Goal: Task Accomplishment & Management: Use online tool/utility

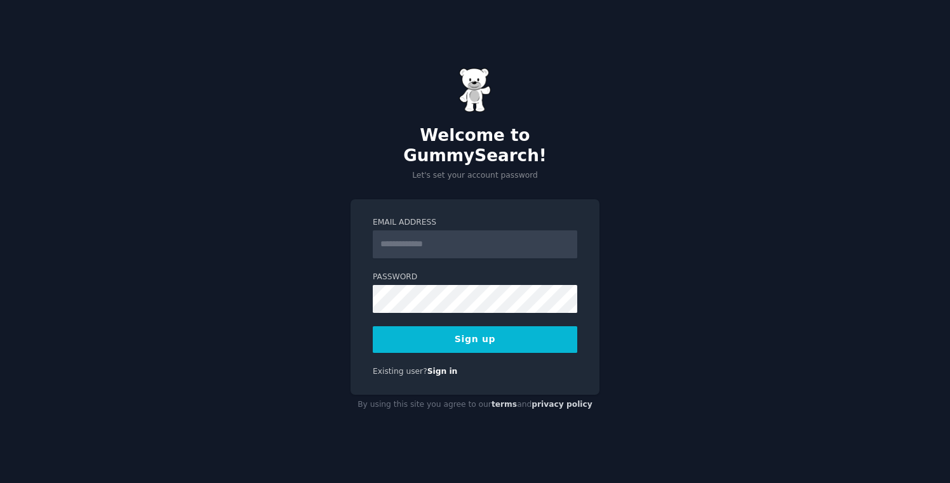
click at [452, 242] on input "Email Address" at bounding box center [475, 245] width 205 height 28
click at [420, 233] on input "Email Address" at bounding box center [475, 245] width 205 height 28
type input "**********"
click at [446, 339] on button "Sign up" at bounding box center [475, 340] width 205 height 27
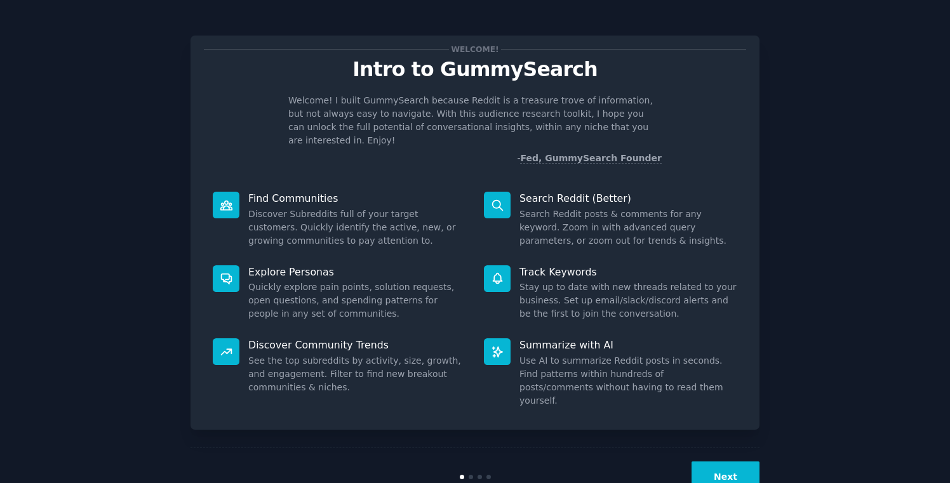
scroll to position [13, 0]
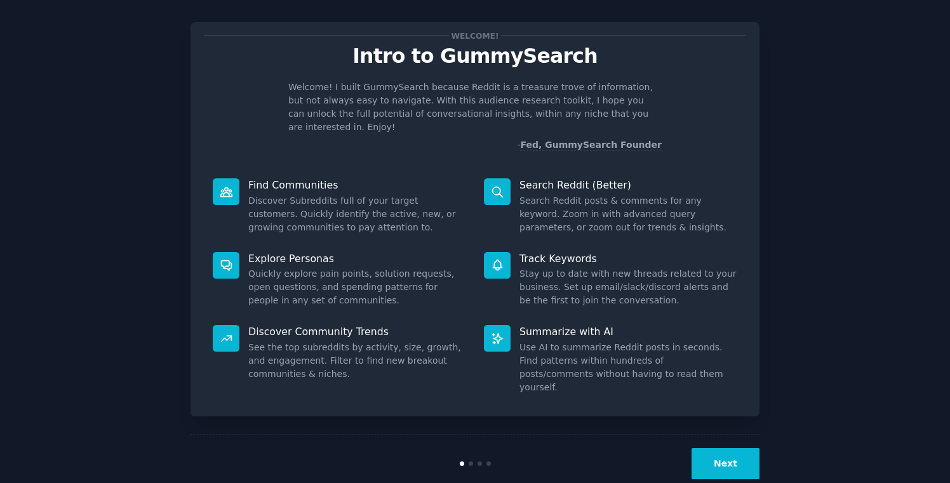
click at [720, 449] on button "Next" at bounding box center [726, 464] width 68 height 31
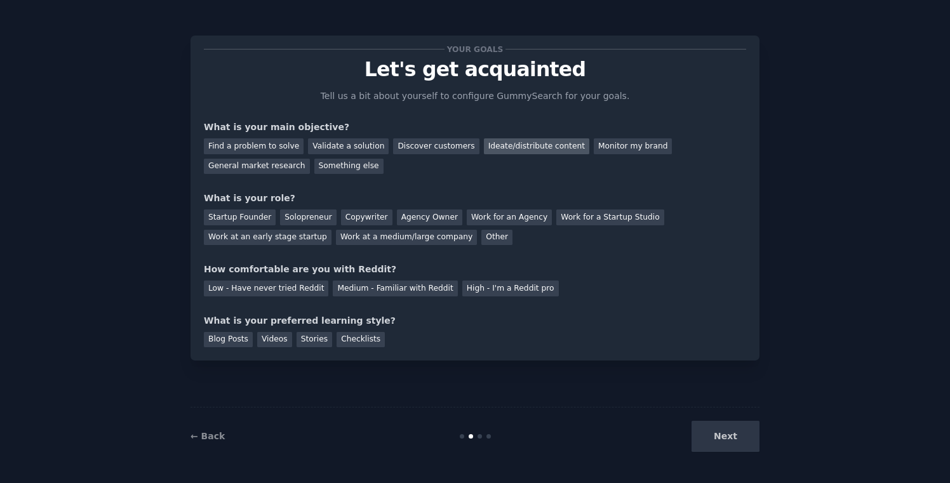
click at [503, 153] on div "Ideate/distribute content" at bounding box center [536, 146] width 105 height 16
click at [250, 242] on div "Work at an early stage startup" at bounding box center [268, 238] width 128 height 16
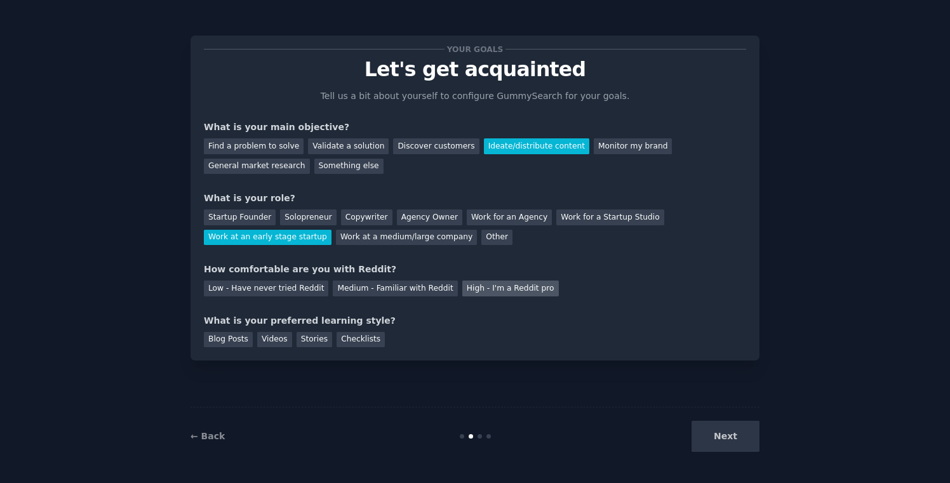
click at [511, 292] on div "High - I'm a Reddit pro" at bounding box center [511, 289] width 97 height 16
click at [228, 337] on div "Blog Posts" at bounding box center [228, 340] width 49 height 16
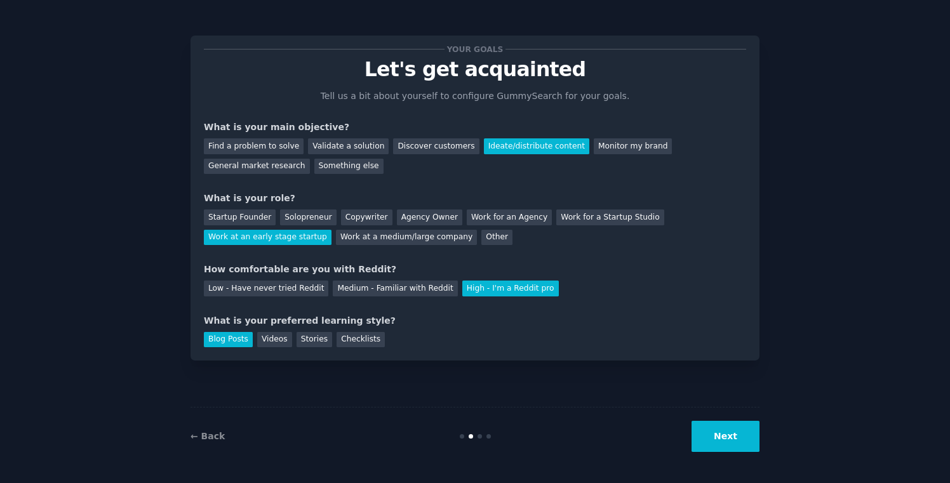
click at [368, 352] on div "Your goals Let's get acquainted Tell us a bit about yourself to configure Gummy…" at bounding box center [475, 198] width 569 height 325
click at [368, 334] on div "Checklists" at bounding box center [361, 340] width 48 height 16
click at [738, 432] on button "Next" at bounding box center [726, 436] width 68 height 31
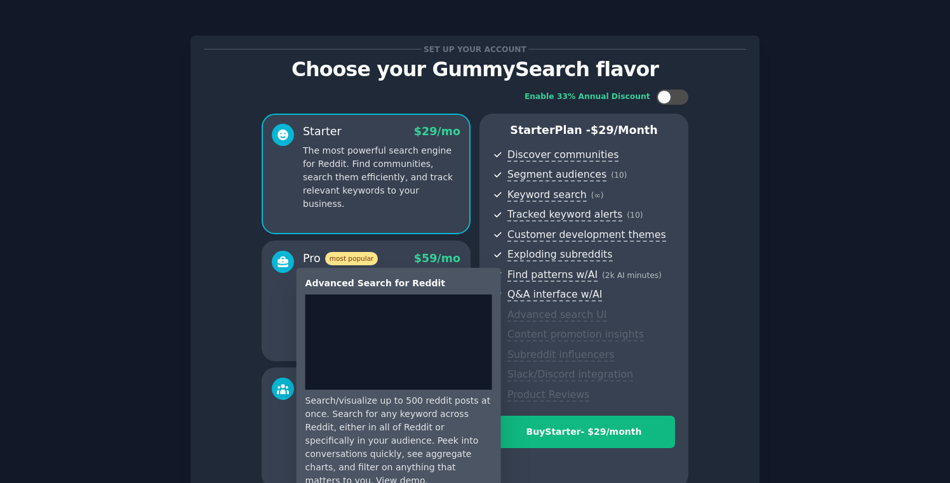
scroll to position [126, 0]
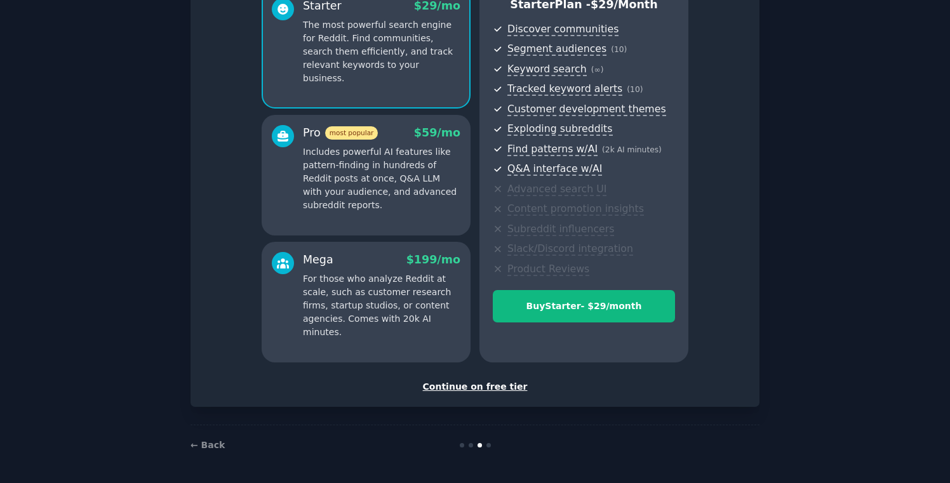
click at [482, 389] on div "Continue on free tier" at bounding box center [475, 387] width 543 height 13
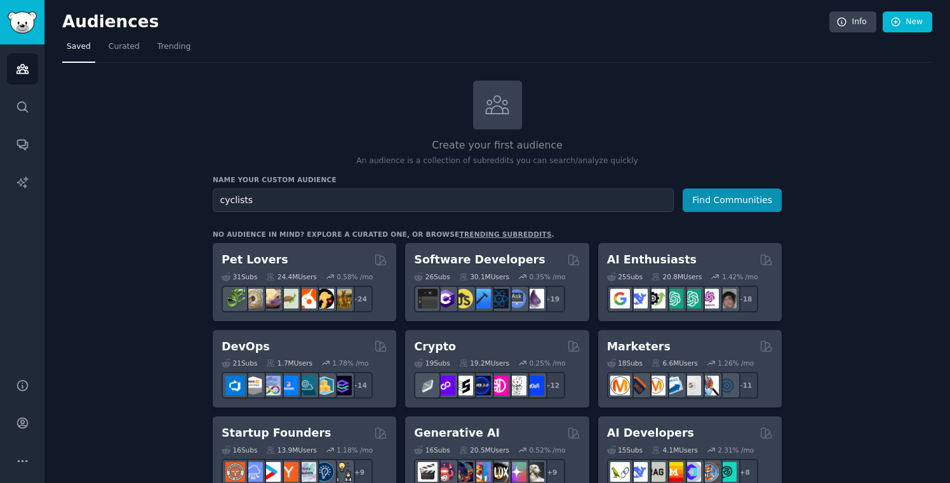
type input "cyclists"
click at [708, 187] on div "Name your custom audience Audience Name cyclists Find Communities" at bounding box center [497, 193] width 569 height 37
click at [708, 192] on button "Find Communities" at bounding box center [732, 201] width 99 height 24
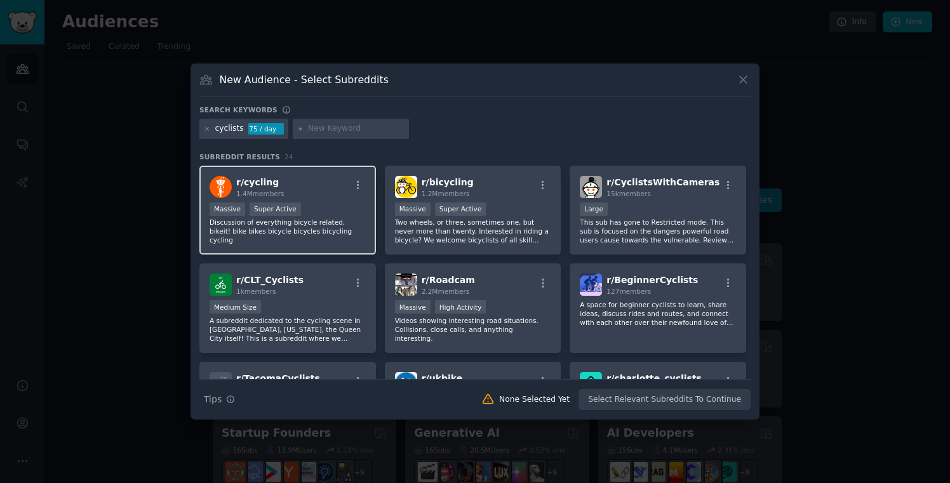
click at [316, 187] on div "r/ cycling 1.4M members" at bounding box center [288, 187] width 156 height 22
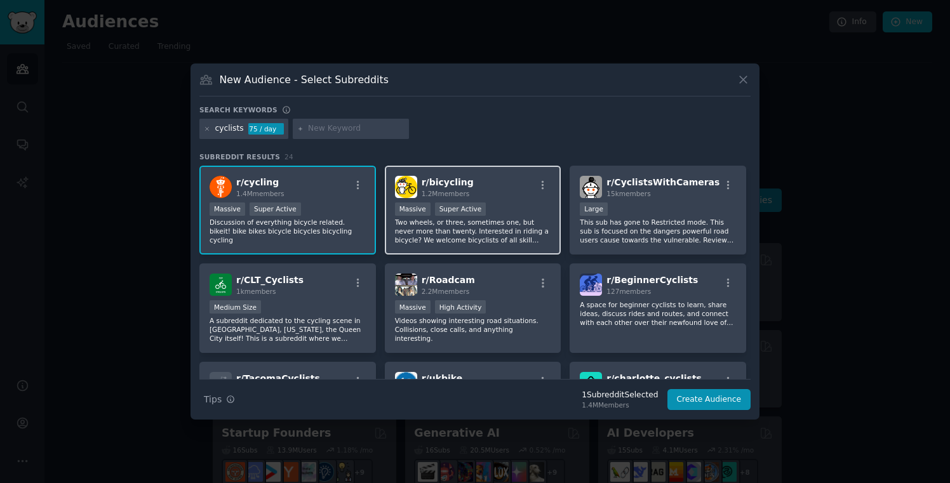
click at [530, 203] on div ">= 95th percentile for submissions / day Massive Super Active" at bounding box center [473, 211] width 156 height 16
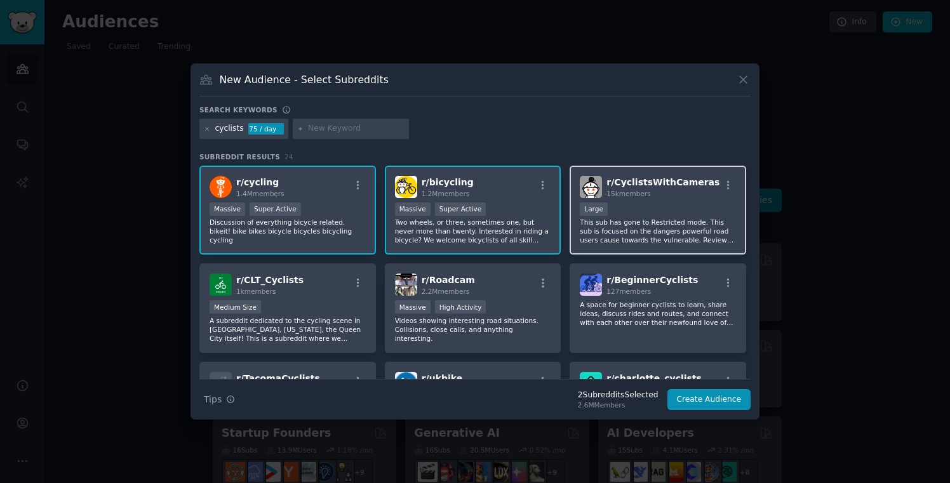
click at [670, 206] on div "10,000 - 100,000 members Large" at bounding box center [658, 211] width 156 height 16
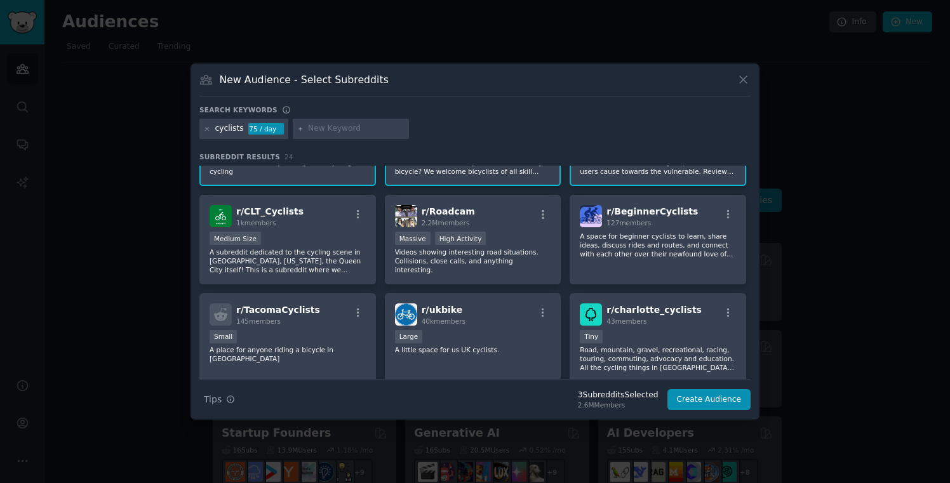
scroll to position [85, 0]
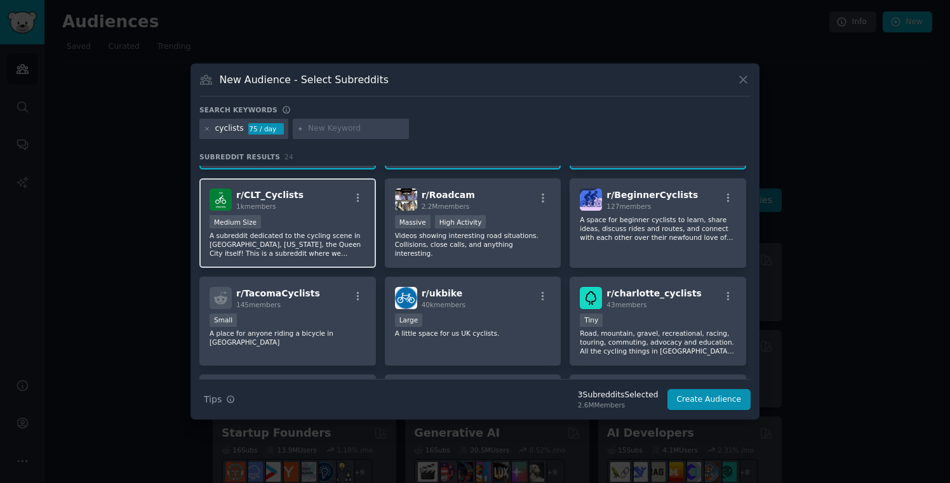
click at [345, 214] on div "r/ CLT_Cyclists 1k members Medium Size A subreddit dedicated to the cycling sce…" at bounding box center [287, 224] width 177 height 90
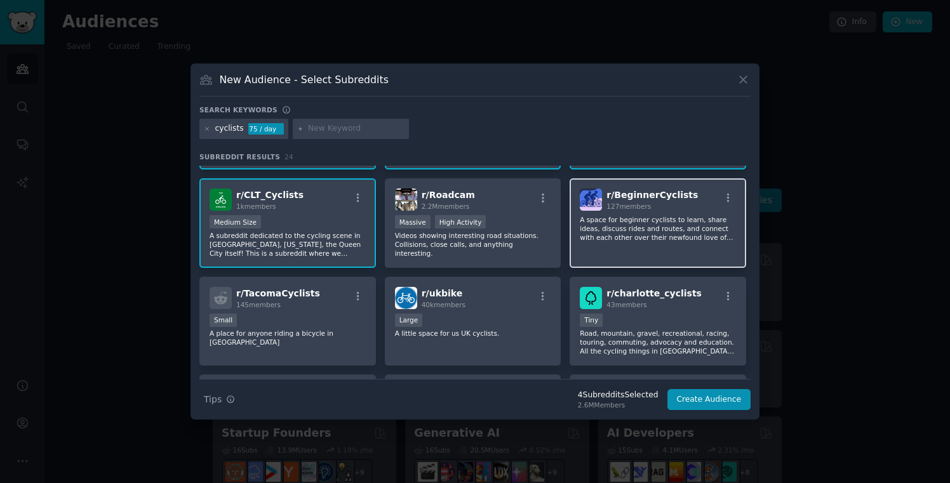
click at [644, 227] on p "A space for beginner cyclists to learn, share ideas, discuss rides and routes, …" at bounding box center [658, 228] width 156 height 27
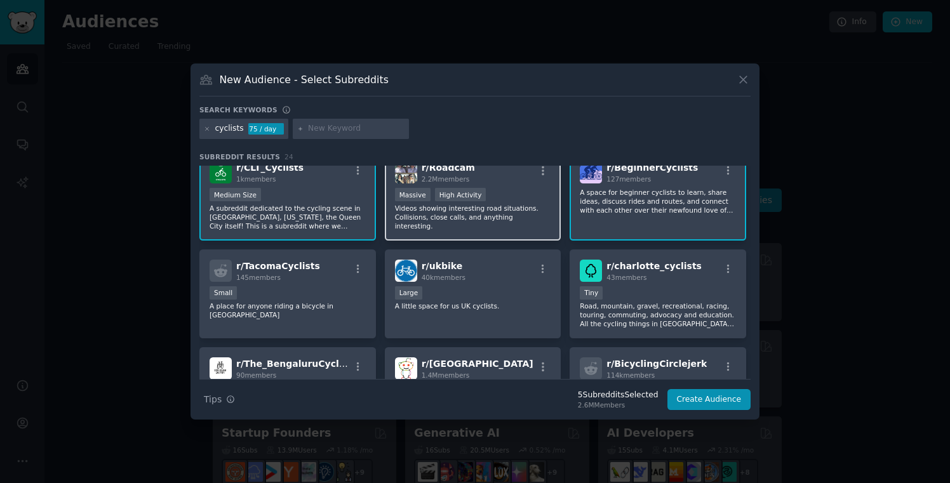
scroll to position [130, 0]
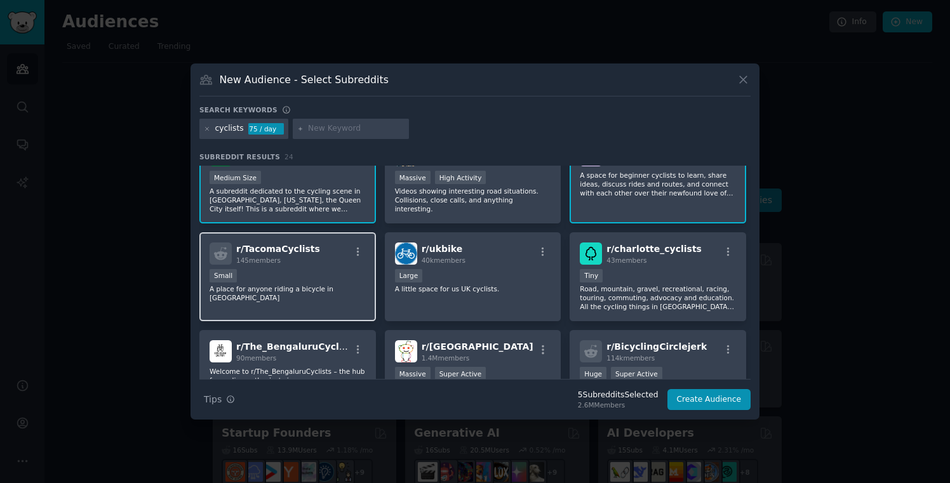
click at [349, 269] on div "Small" at bounding box center [288, 277] width 156 height 16
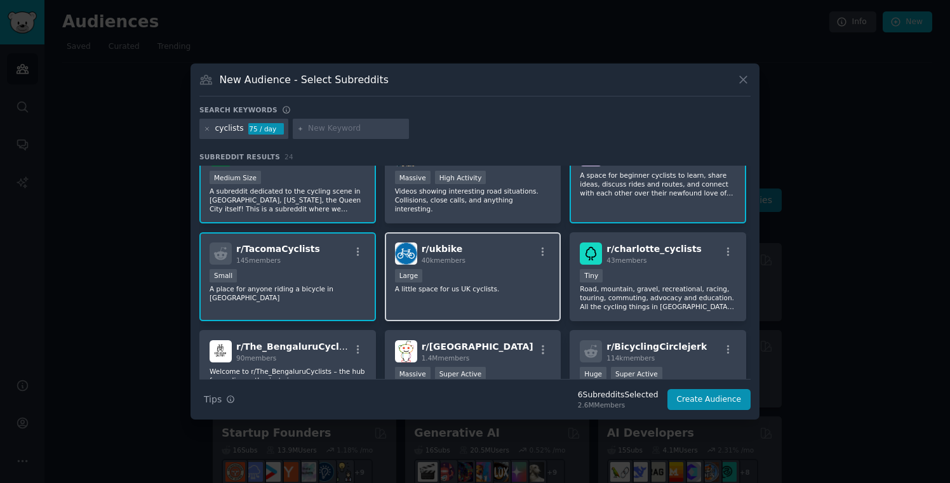
click at [499, 287] on p "A little space for us UK cyclists." at bounding box center [473, 289] width 156 height 9
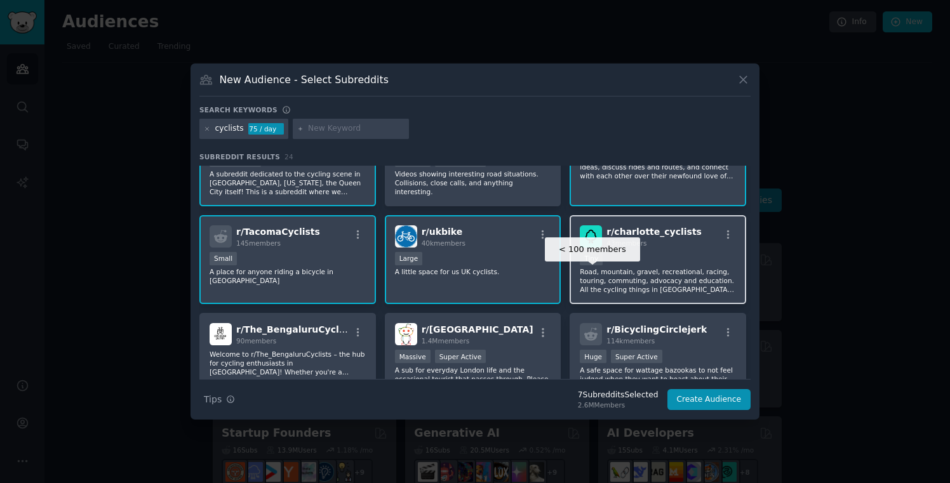
scroll to position [159, 0]
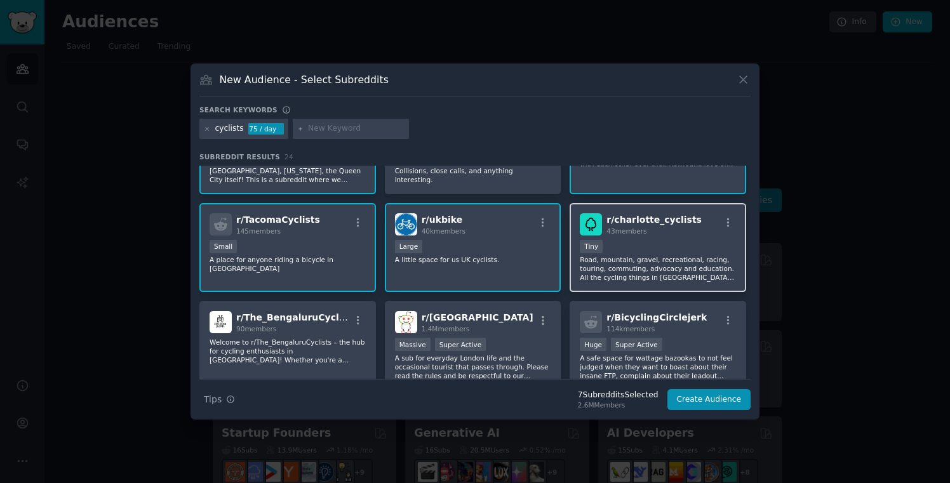
click at [652, 261] on p "Road, mountain, gravel, recreational, racing, touring, commuting, advocacy and …" at bounding box center [658, 268] width 156 height 27
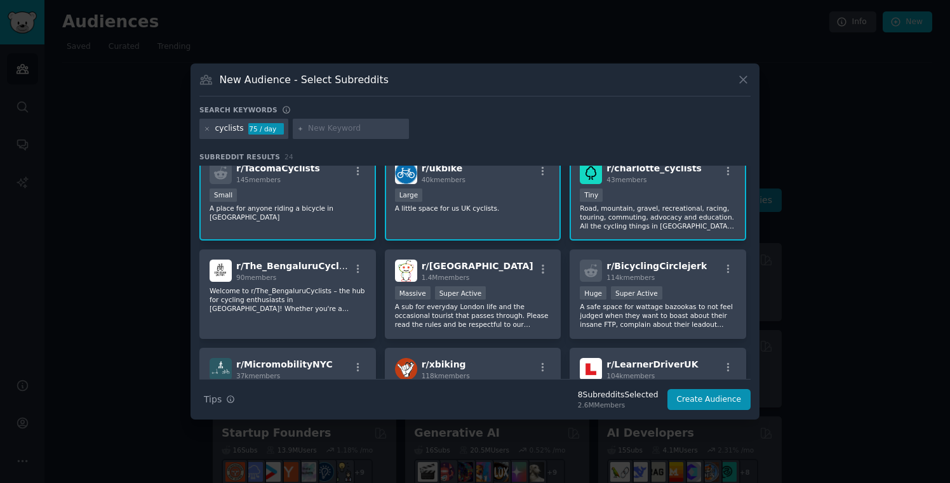
scroll to position [215, 0]
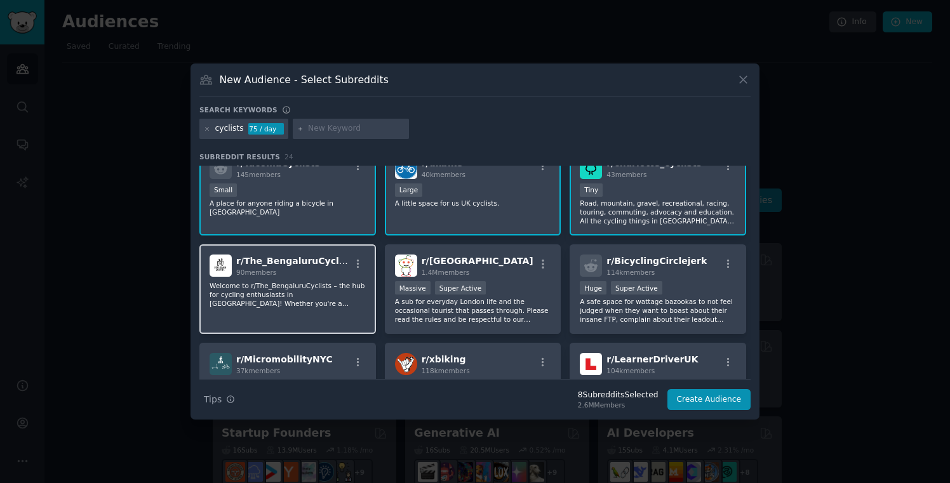
click at [307, 301] on p "Welcome to r/The_BengaluruCyclists – the hub for cycling enthusiasts in Bangalo…" at bounding box center [288, 294] width 156 height 27
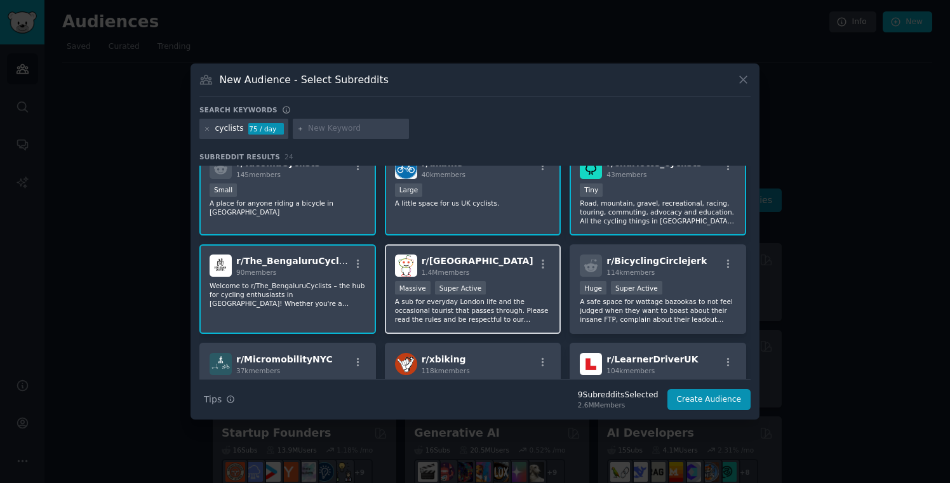
click at [503, 312] on p "A sub for everyday London life and the occasional tourist that passes through. …" at bounding box center [473, 310] width 156 height 27
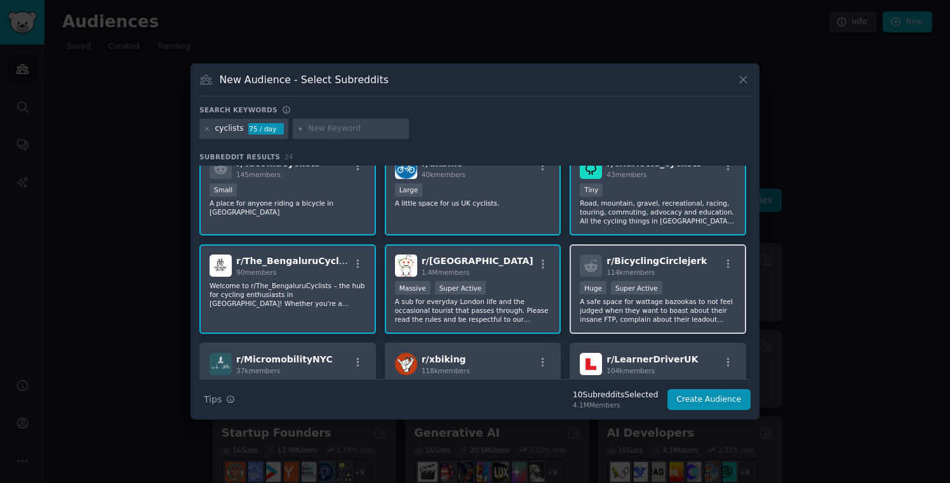
click at [651, 297] on p "A safe space for wattage bazookas to not feel judged when they want to boast ab…" at bounding box center [658, 310] width 156 height 27
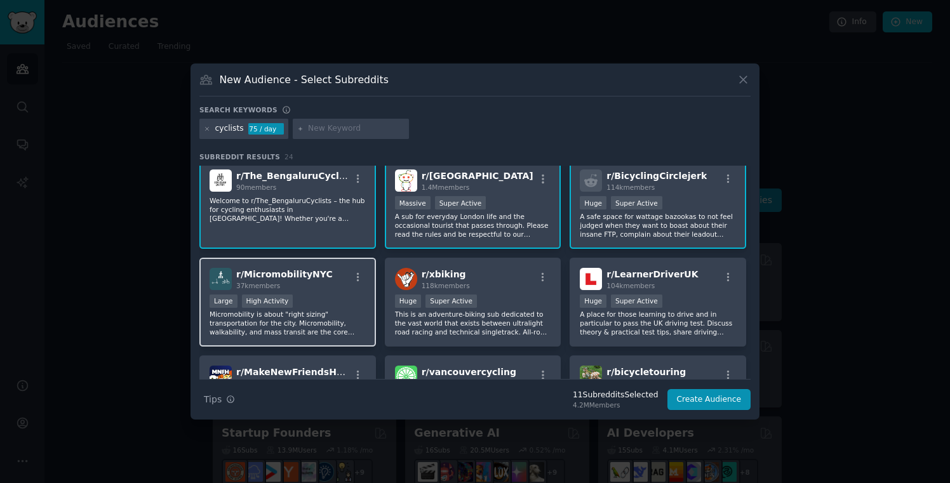
scroll to position [315, 0]
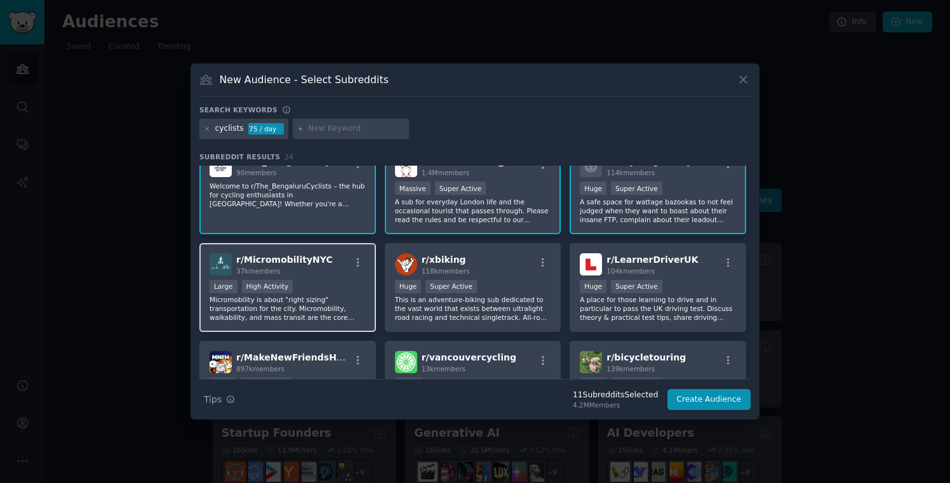
click at [330, 302] on p "Micromobility is about "right sizing" transportation for the city. Micromobilit…" at bounding box center [288, 308] width 156 height 27
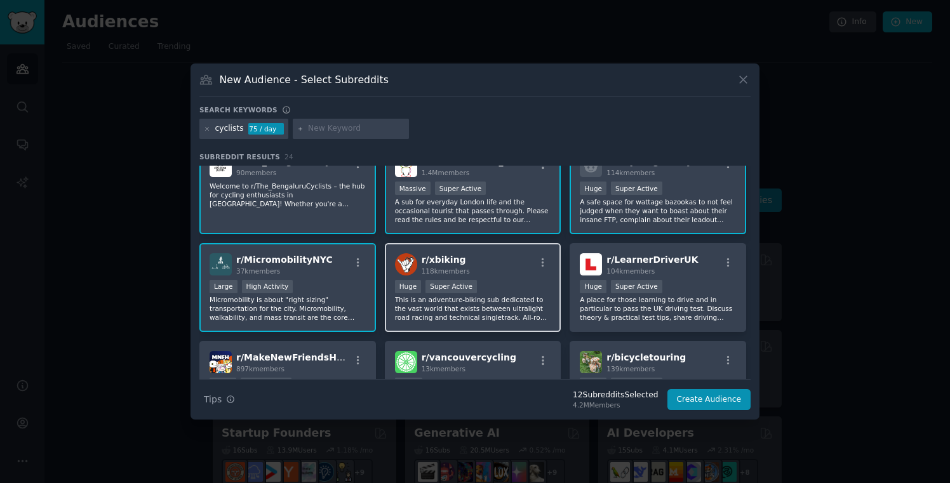
click at [522, 318] on p "This is an adventure-biking sub dedicated to the vast world that exists between…" at bounding box center [473, 308] width 156 height 27
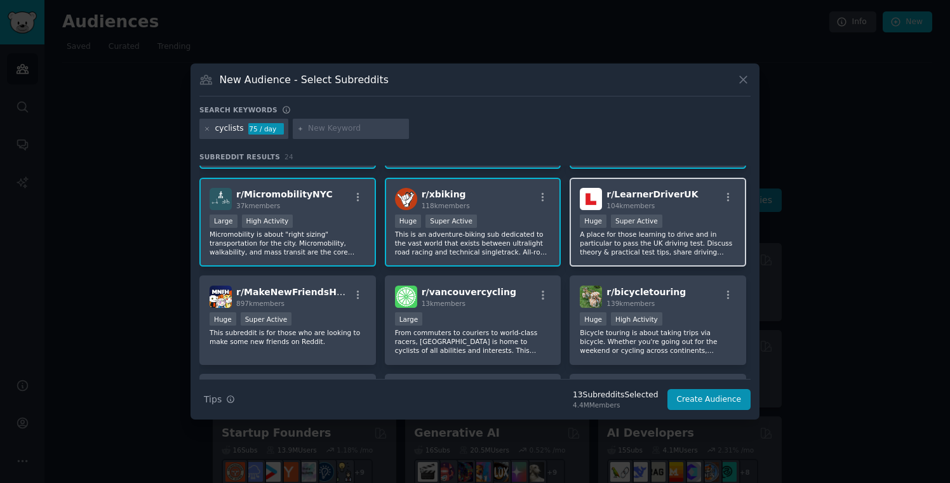
scroll to position [393, 0]
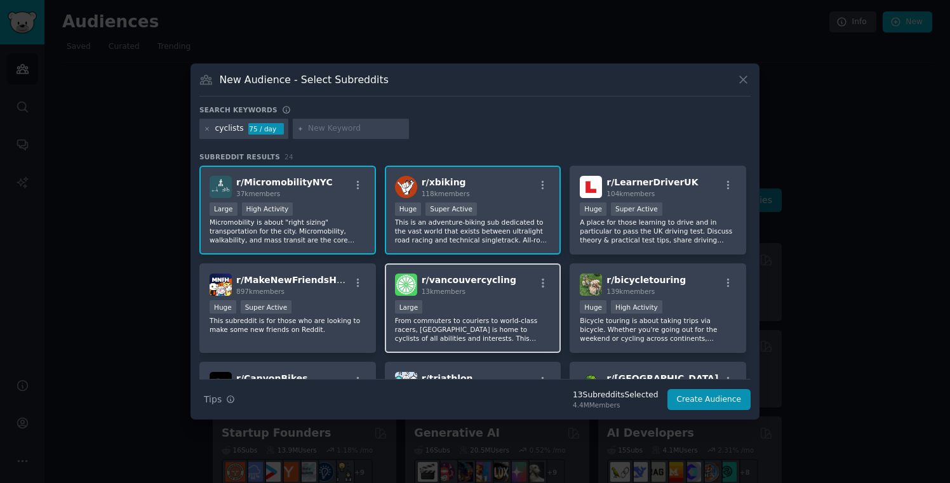
click at [461, 322] on p "From commuters to couriers to world-class racers, Vancouver is home to cyclists…" at bounding box center [473, 329] width 156 height 27
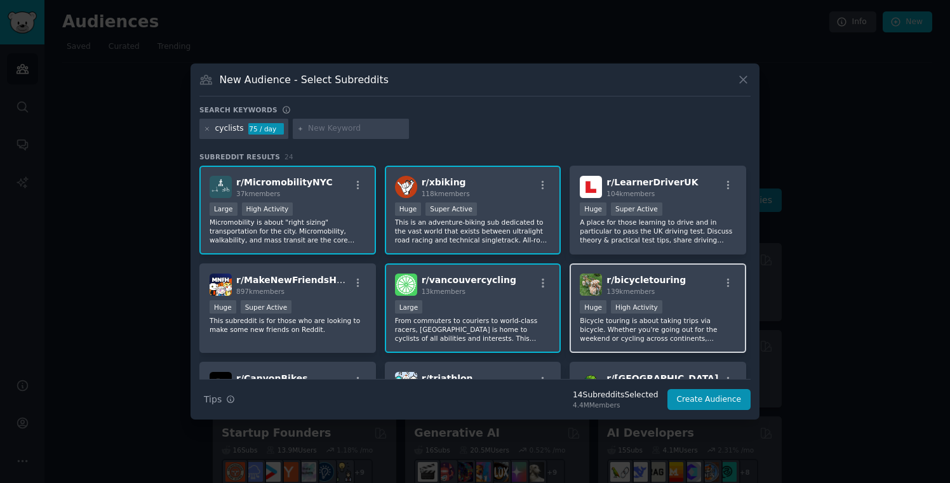
click at [619, 326] on p "Bicycle touring is about taking trips via bicycle. Whether you're going out for…" at bounding box center [658, 329] width 156 height 27
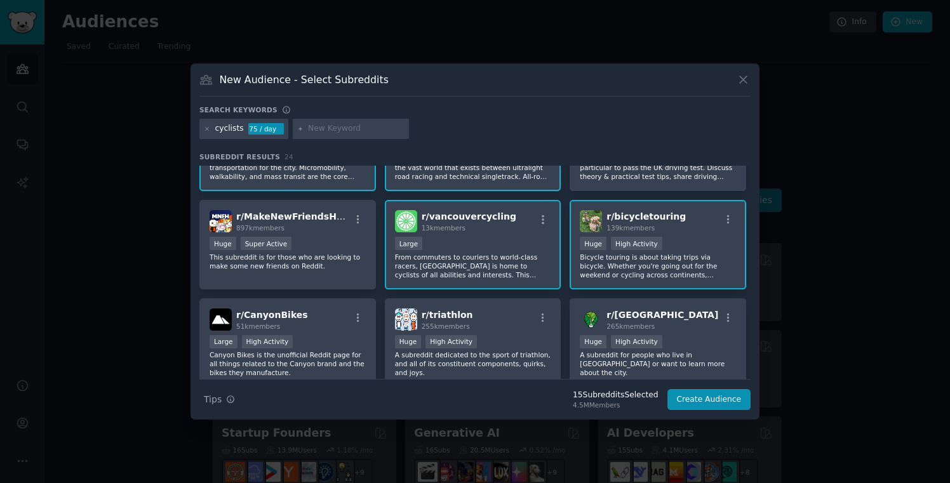
scroll to position [469, 0]
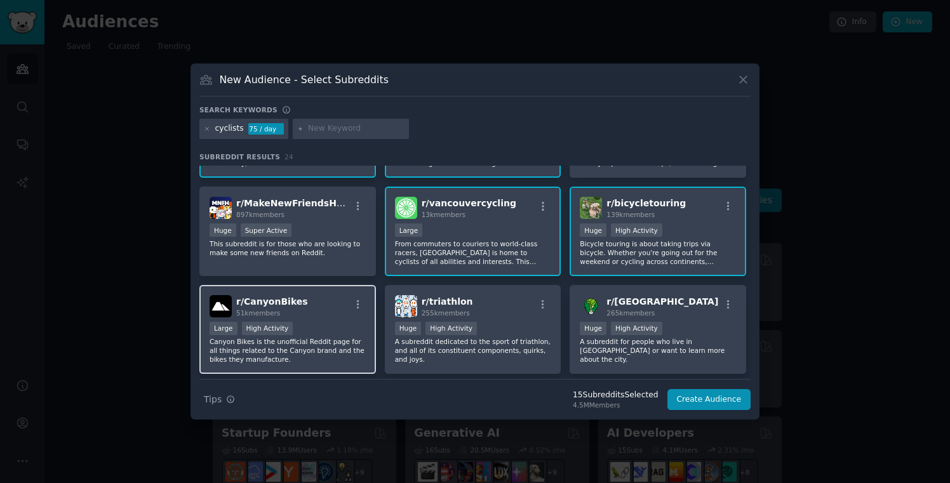
click at [332, 354] on p "Canyon Bikes is the unofficial Reddit page for all things related to the Canyon…" at bounding box center [288, 350] width 156 height 27
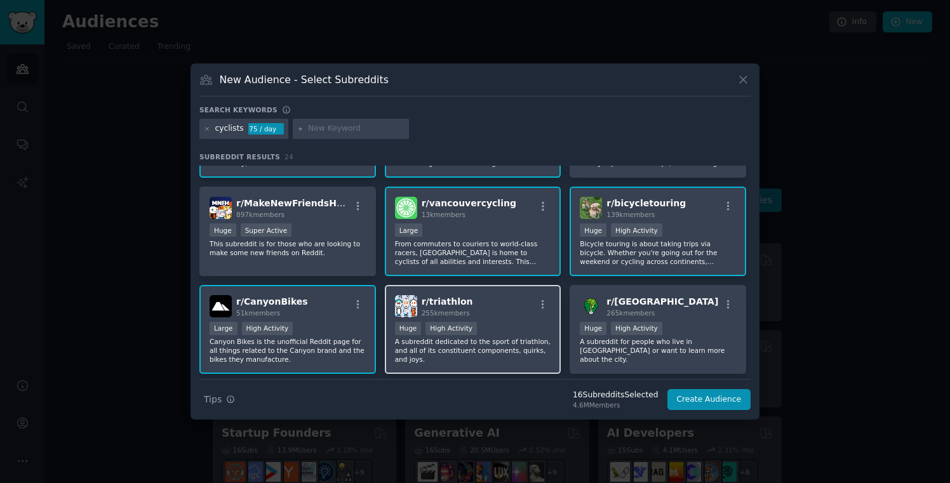
click at [471, 359] on p "A subreddit dedicated to the sport of triathlon, and all of its constituent com…" at bounding box center [473, 350] width 156 height 27
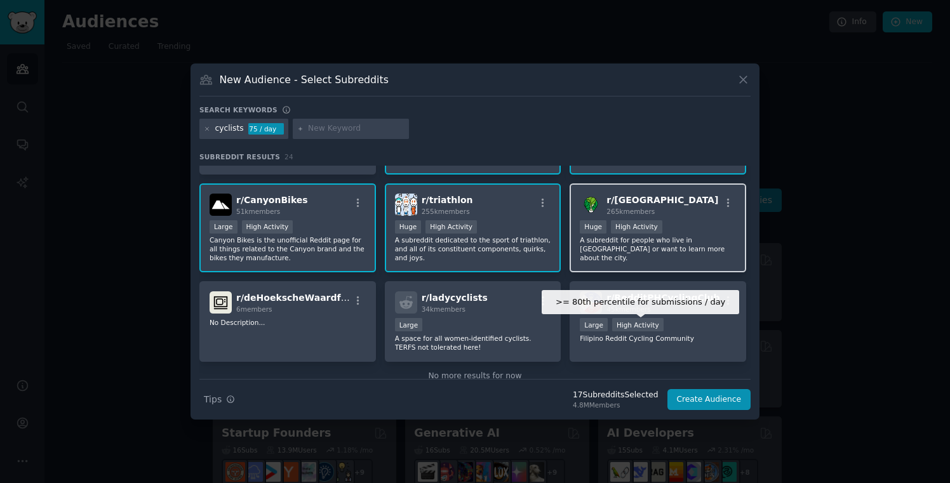
scroll to position [581, 0]
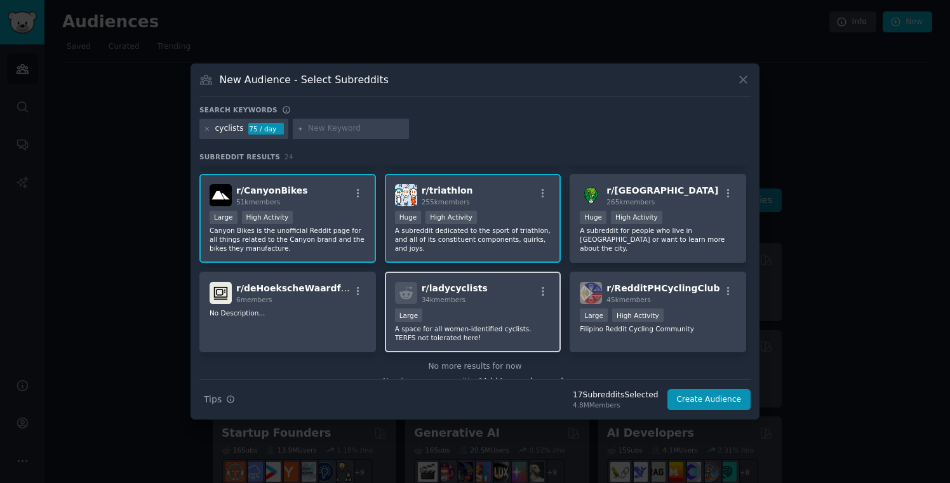
click at [485, 328] on p "A space for all women-identified cyclists. TERFS not tolerated here!" at bounding box center [473, 334] width 156 height 18
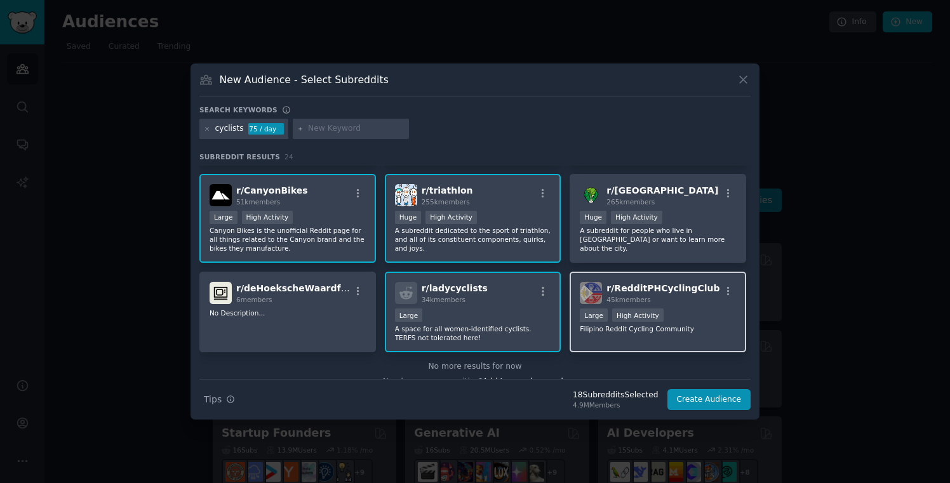
click at [618, 337] on div "r/ RedditPHCyclingClub 45k members >= 80th percentile for submissions / day Lar…" at bounding box center [658, 312] width 177 height 81
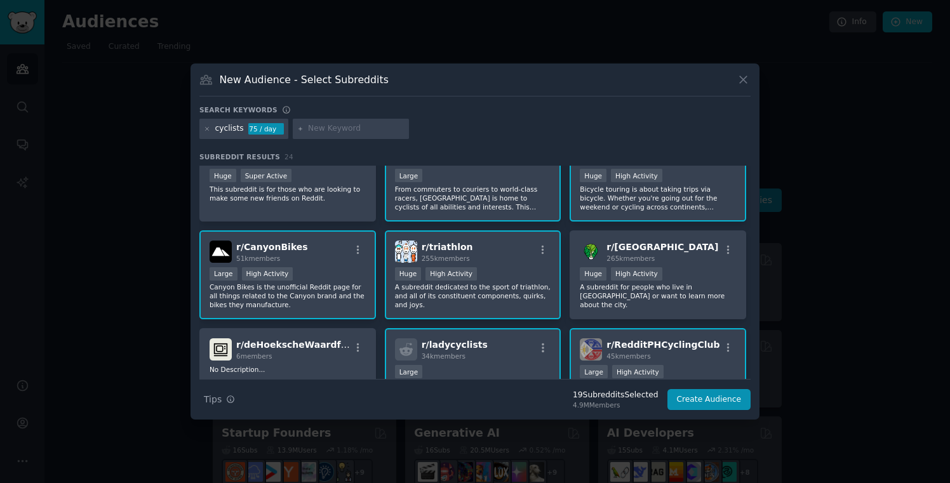
scroll to position [542, 0]
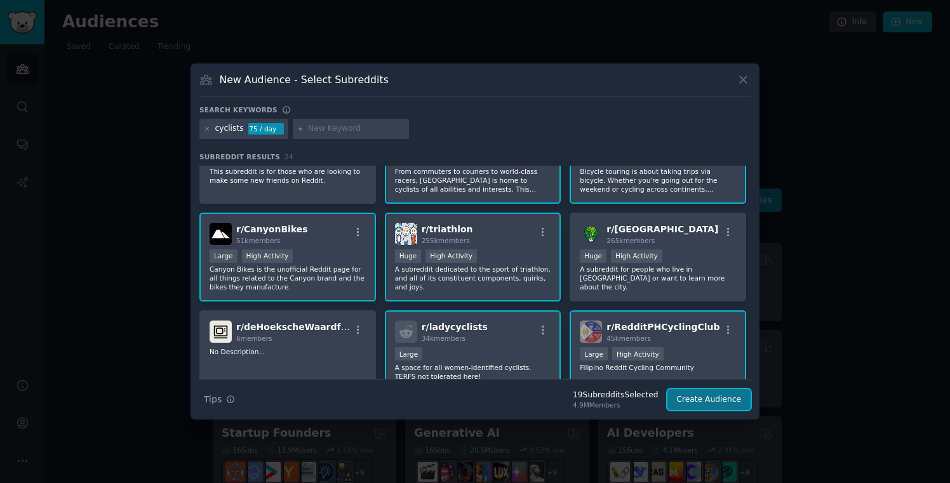
click at [717, 398] on button "Create Audience" at bounding box center [710, 400] width 84 height 22
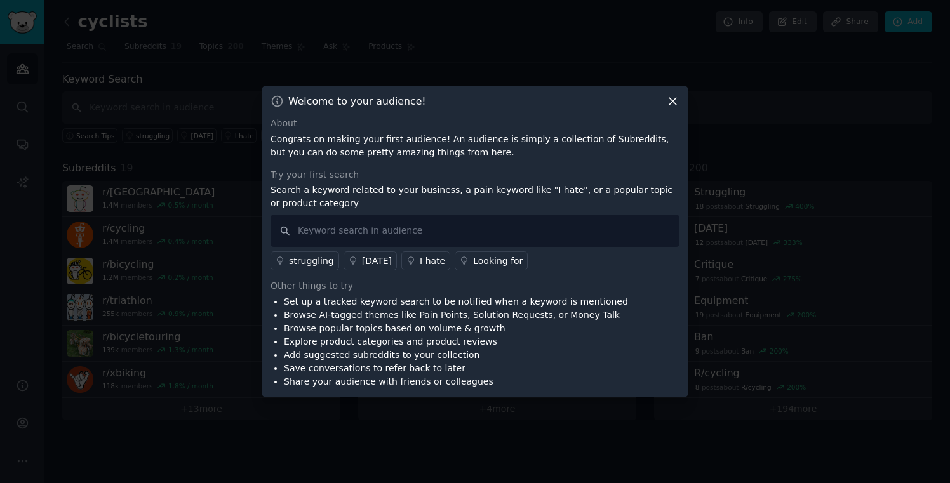
click at [497, 199] on p "Search a keyword related to your business, a pain keyword like "I hate", or a p…" at bounding box center [475, 197] width 409 height 27
click at [466, 261] on link "Looking for" at bounding box center [491, 261] width 73 height 19
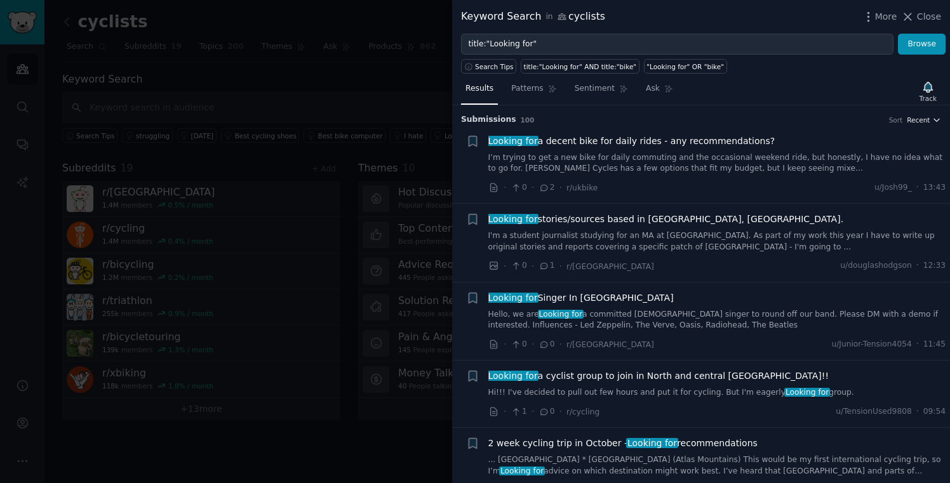
click at [933, 121] on icon "button" at bounding box center [937, 120] width 9 height 9
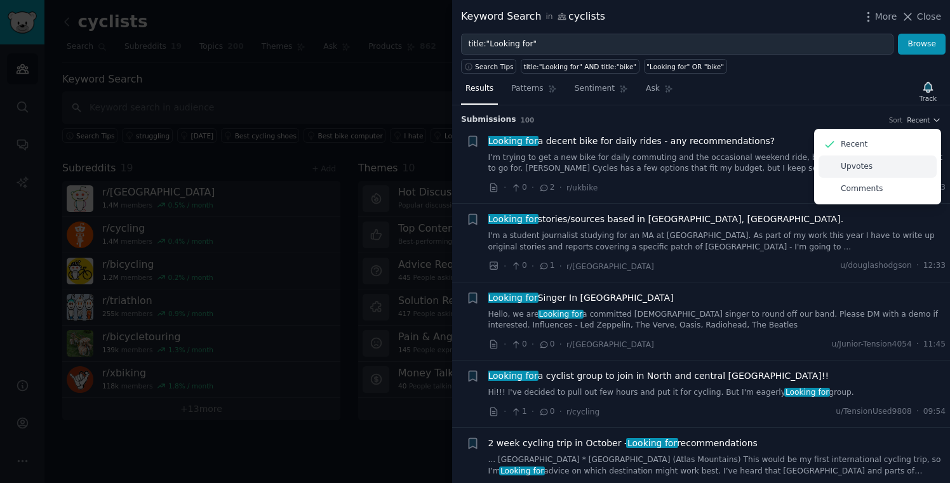
click at [875, 168] on div "Upvotes" at bounding box center [878, 167] width 118 height 22
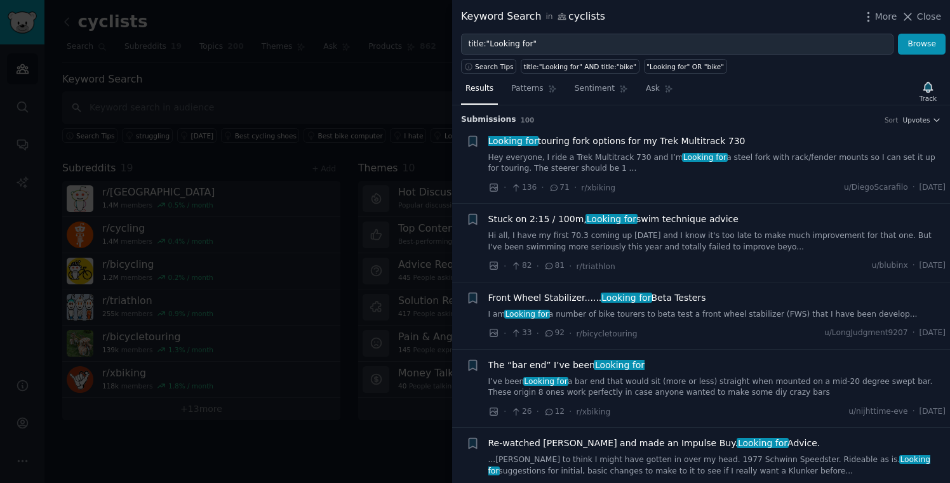
click at [921, 126] on li "+ Looking for touring fork options for my Trek Multitrack 730 Hey everyone, I r…" at bounding box center [701, 165] width 498 height 78
click at [923, 121] on span "Upvotes" at bounding box center [916, 120] width 27 height 9
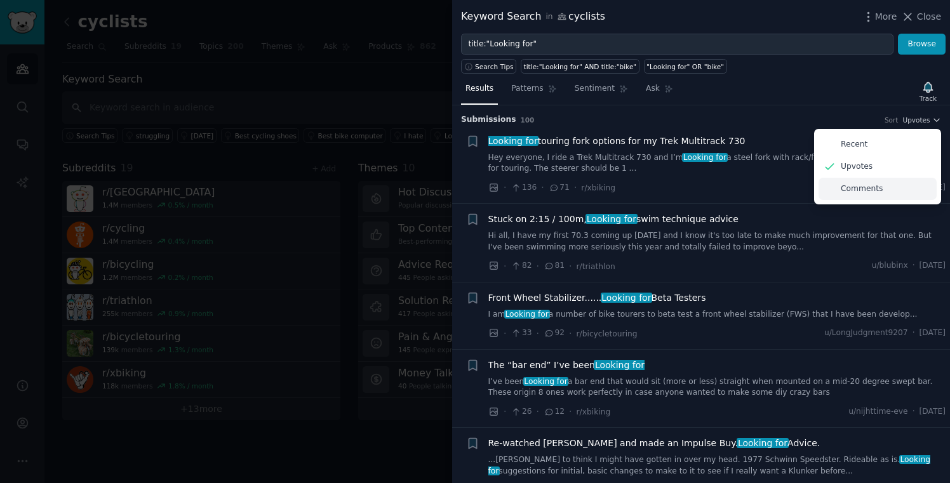
click at [880, 179] on div "Comments" at bounding box center [878, 189] width 118 height 22
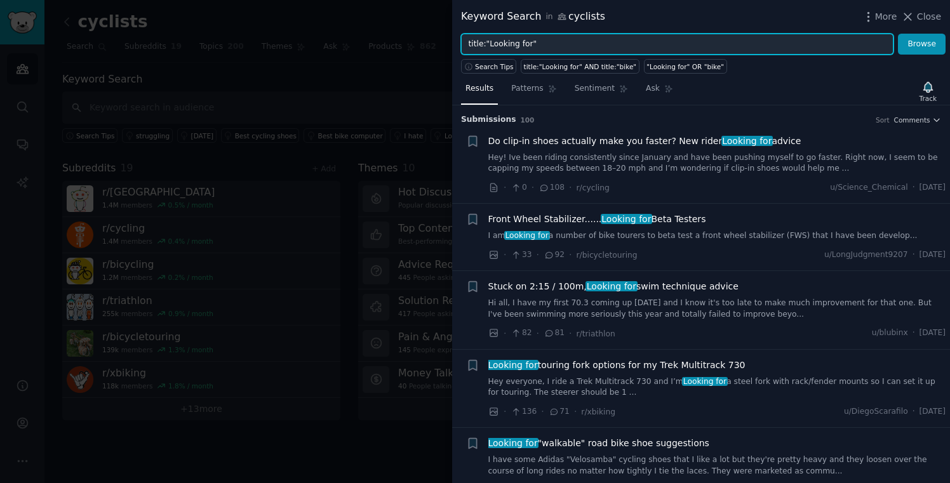
drag, startPoint x: 528, startPoint y: 45, endPoint x: 487, endPoint y: 44, distance: 40.7
click at [487, 44] on input "title:"Looking for"" at bounding box center [677, 45] width 433 height 22
click at [530, 42] on input "title:"Looking for"" at bounding box center [677, 45] width 433 height 22
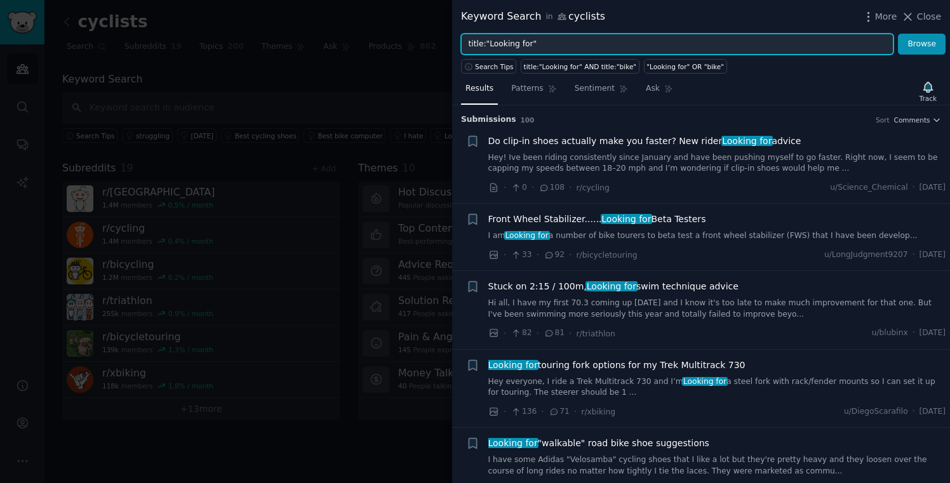
type input "s"
type input "'"
type input ""safe" OR safety"
click at [898, 34] on button "Browse" at bounding box center [922, 45] width 48 height 22
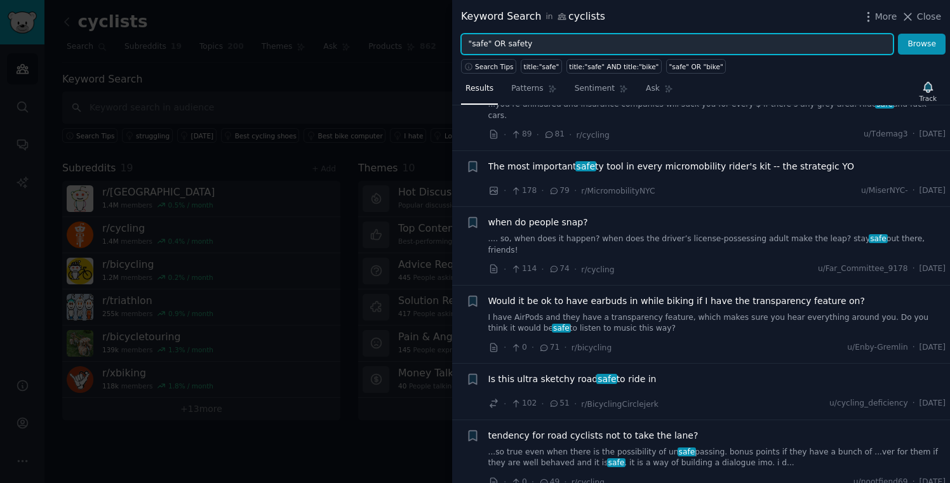
scroll to position [415, 0]
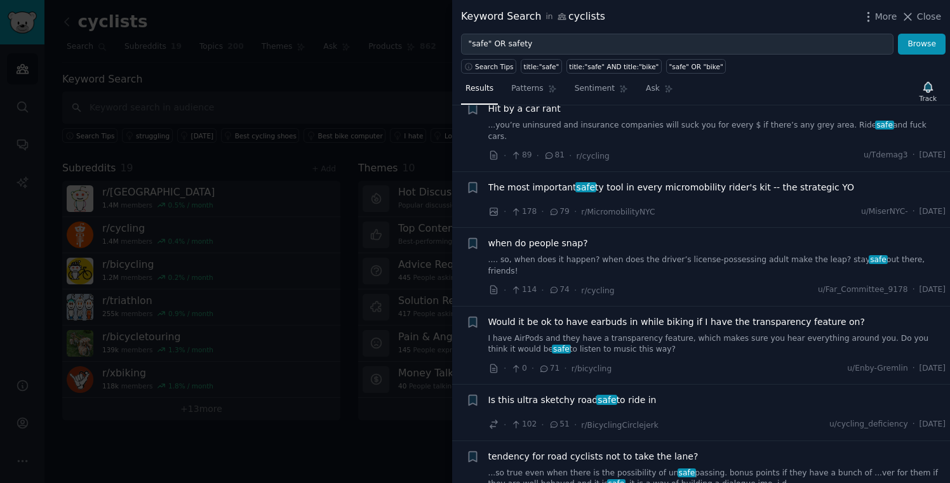
click at [530, 237] on span "when do people snap?" at bounding box center [539, 243] width 100 height 13
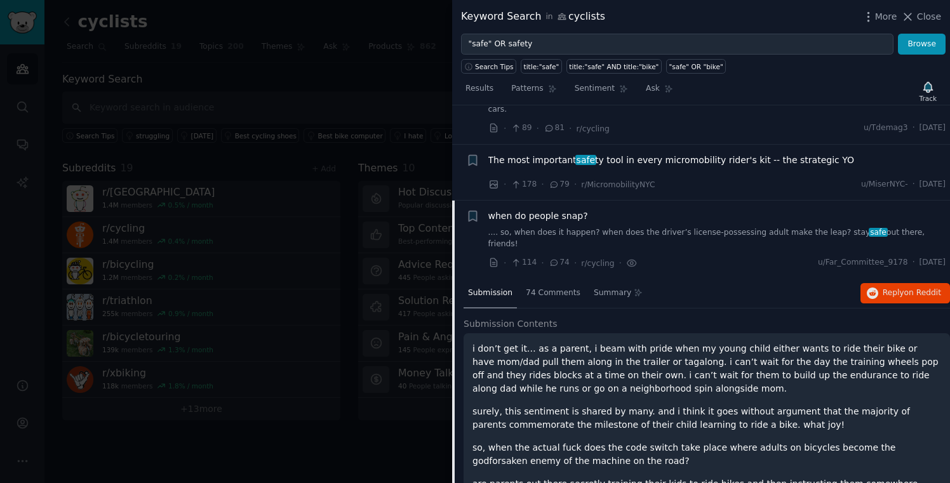
scroll to position [417, 0]
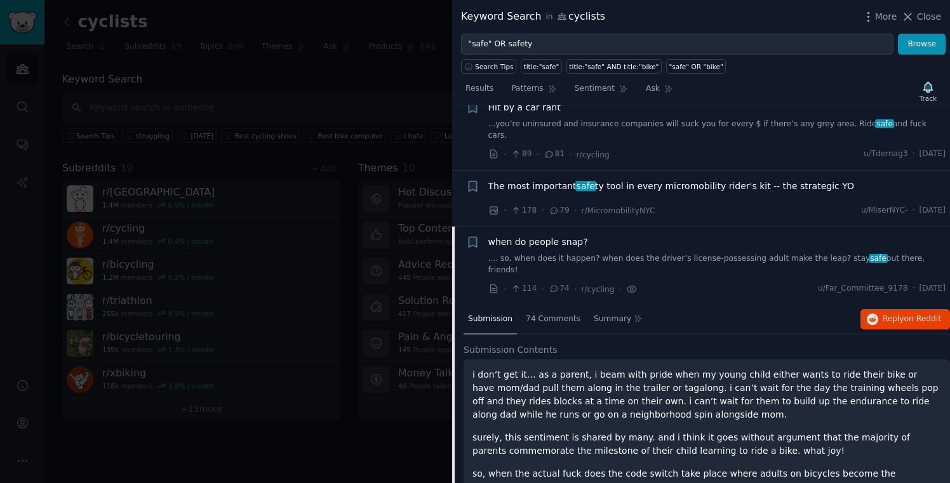
click at [529, 236] on span "when do people snap?" at bounding box center [539, 242] width 100 height 13
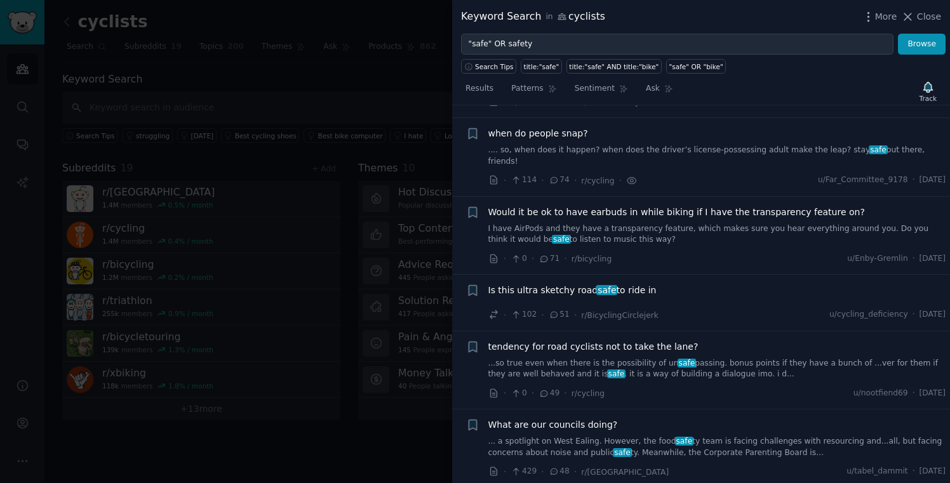
scroll to position [527, 0]
click at [920, 173] on span "Fri 19/09/2025" at bounding box center [933, 178] width 26 height 11
click at [562, 126] on span "when do people snap?" at bounding box center [539, 132] width 100 height 13
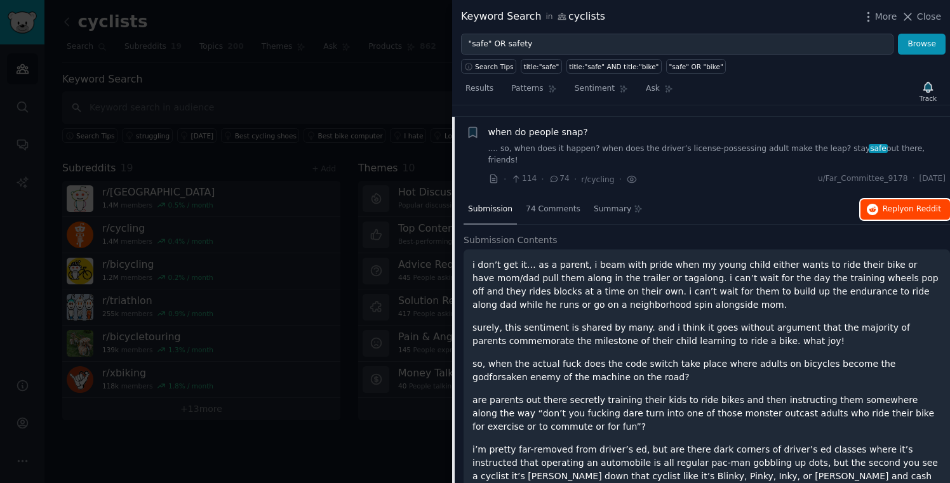
click at [883, 204] on span "Reply on Reddit" at bounding box center [912, 209] width 58 height 11
